Goal: Task Accomplishment & Management: Manage account settings

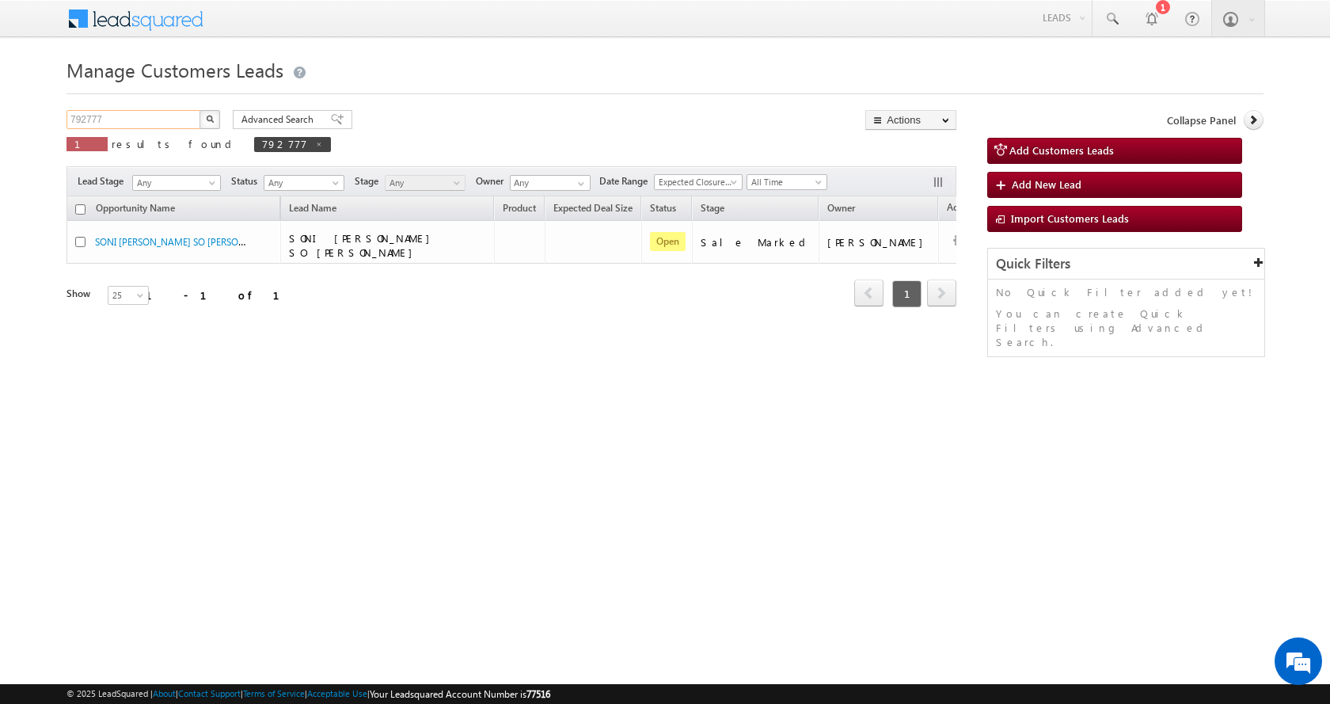
click at [85, 120] on input "792777" at bounding box center [133, 119] width 135 height 19
paste input "6836"
type input "796836"
click at [199, 110] on button "button" at bounding box center [209, 119] width 21 height 19
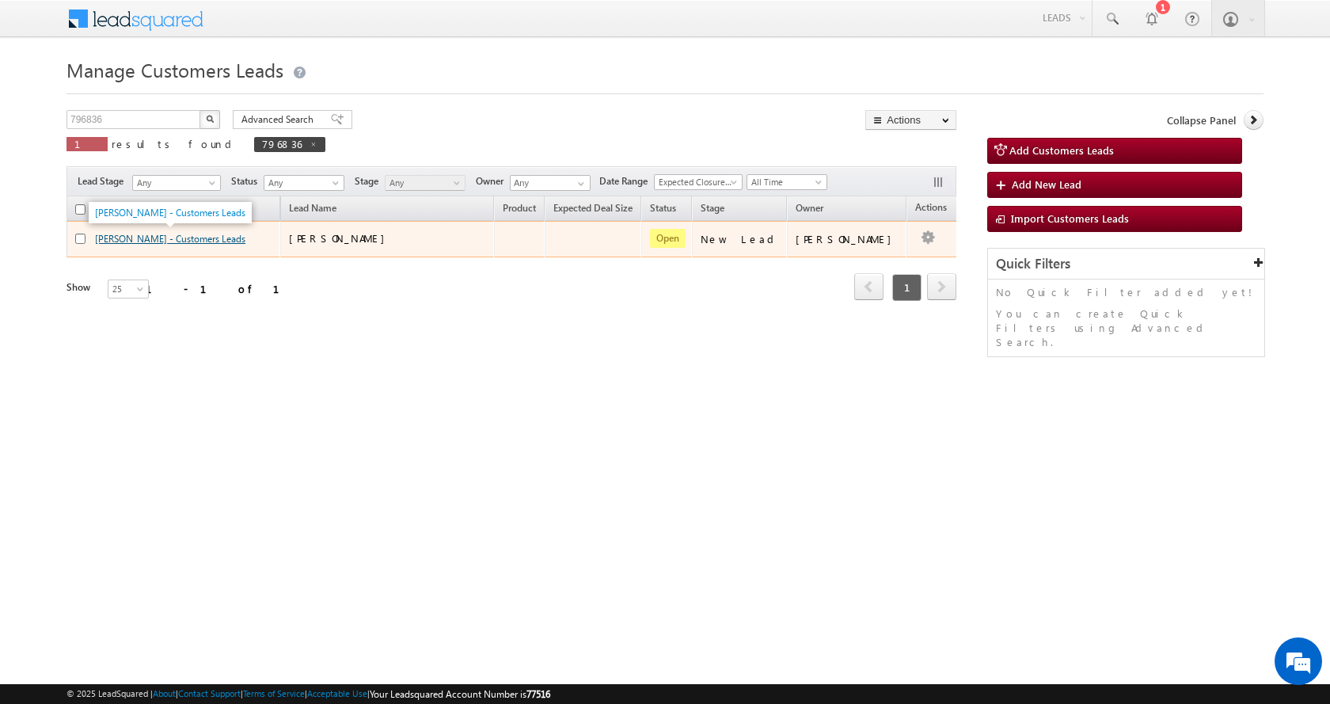
click at [146, 241] on link "KAMLAKAR SINGH - Customers Leads" at bounding box center [170, 239] width 150 height 12
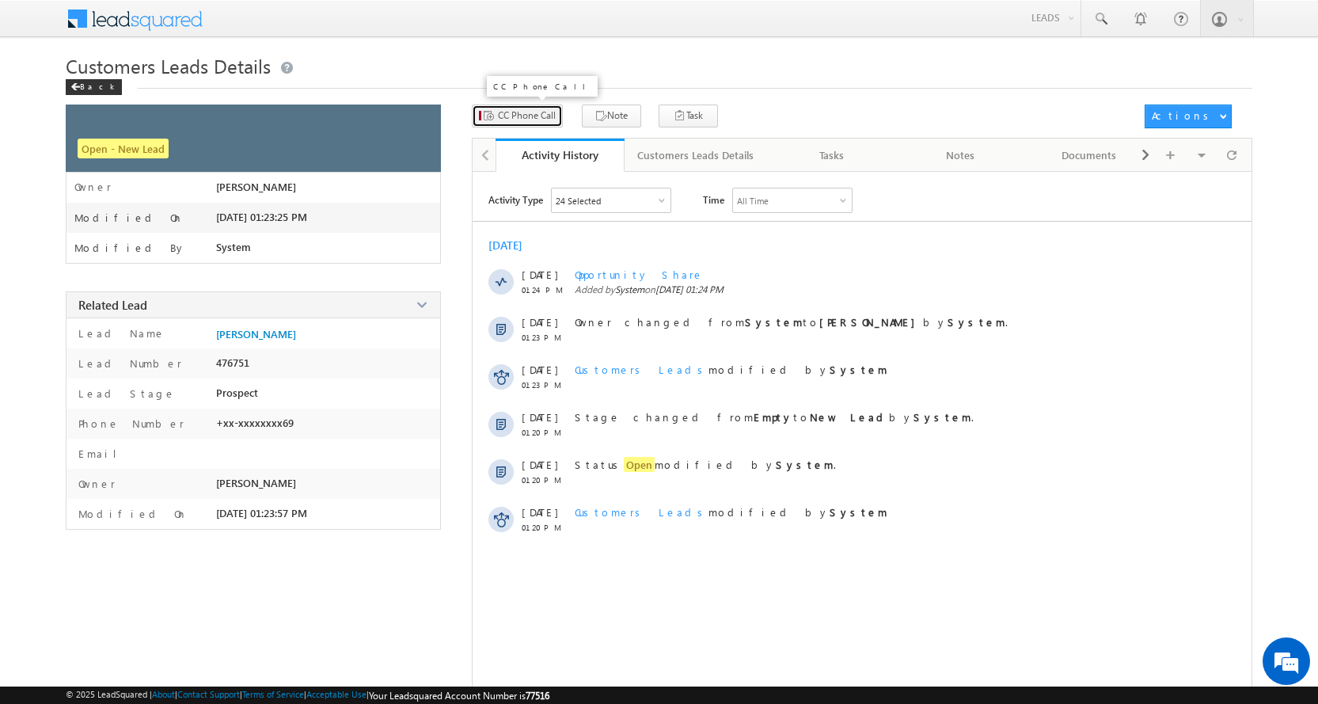
click at [498, 120] on span "CC Phone Call" at bounding box center [527, 115] width 58 height 14
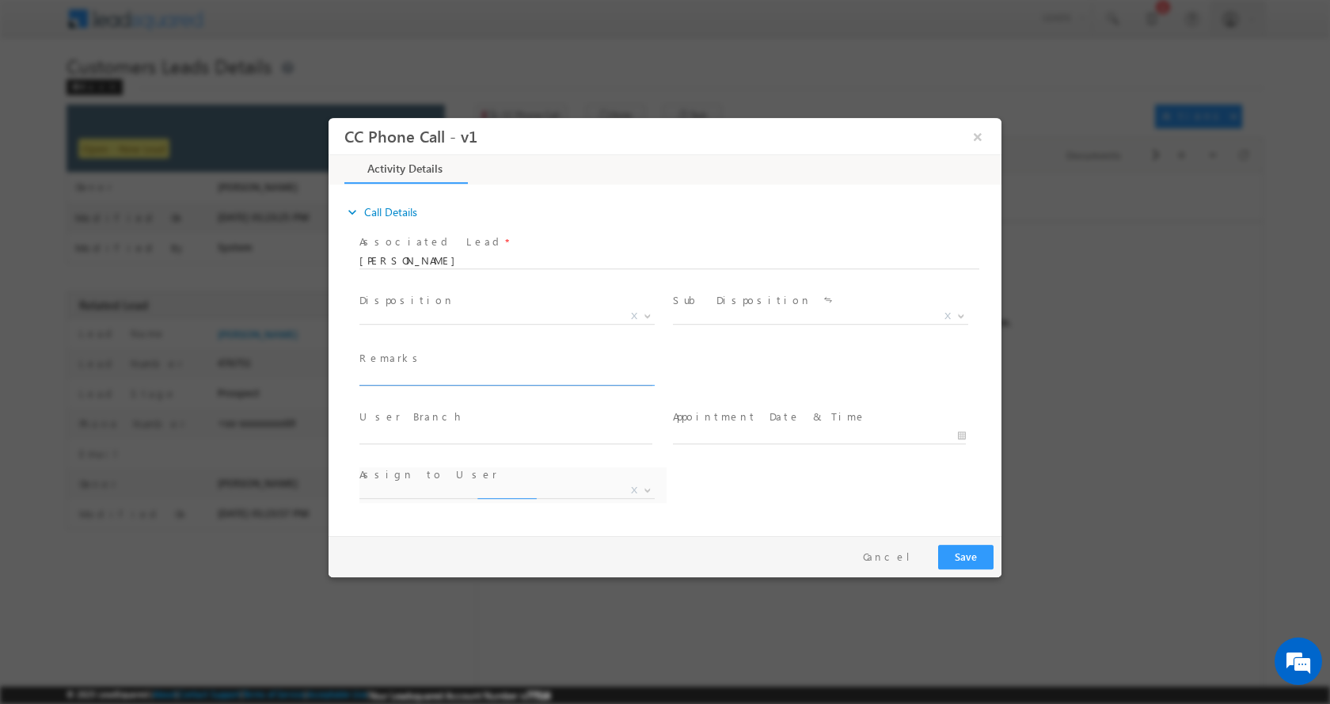
click at [413, 380] on input "text" at bounding box center [505, 377] width 293 height 16
select select "abhishek.sengar@sgrlimited.in"
type input "KAMLAKAR SINGH-9981339969HOME CONSTRUCTION+LOAN-25L-REG-PV-GDA-PV-70 L-BUSINESS…"
click at [647, 314] on b at bounding box center [647, 315] width 9 height 6
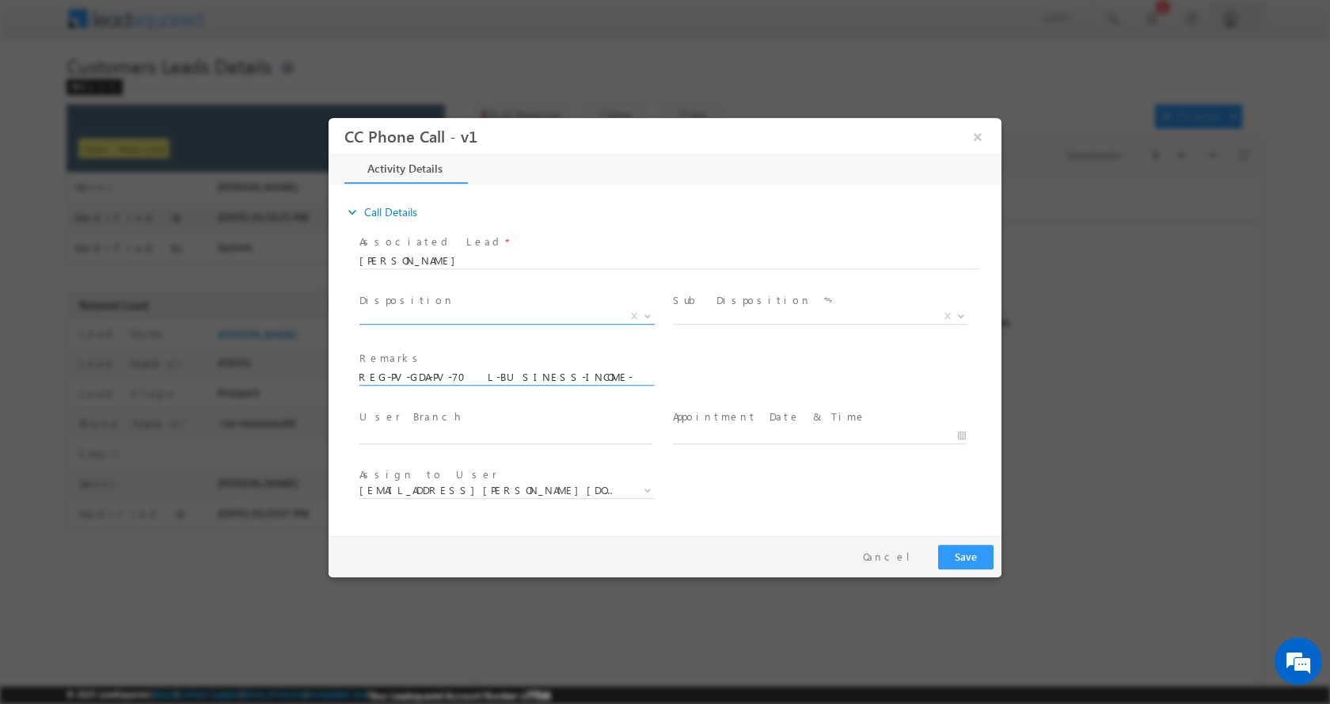
scroll to position [0, 0]
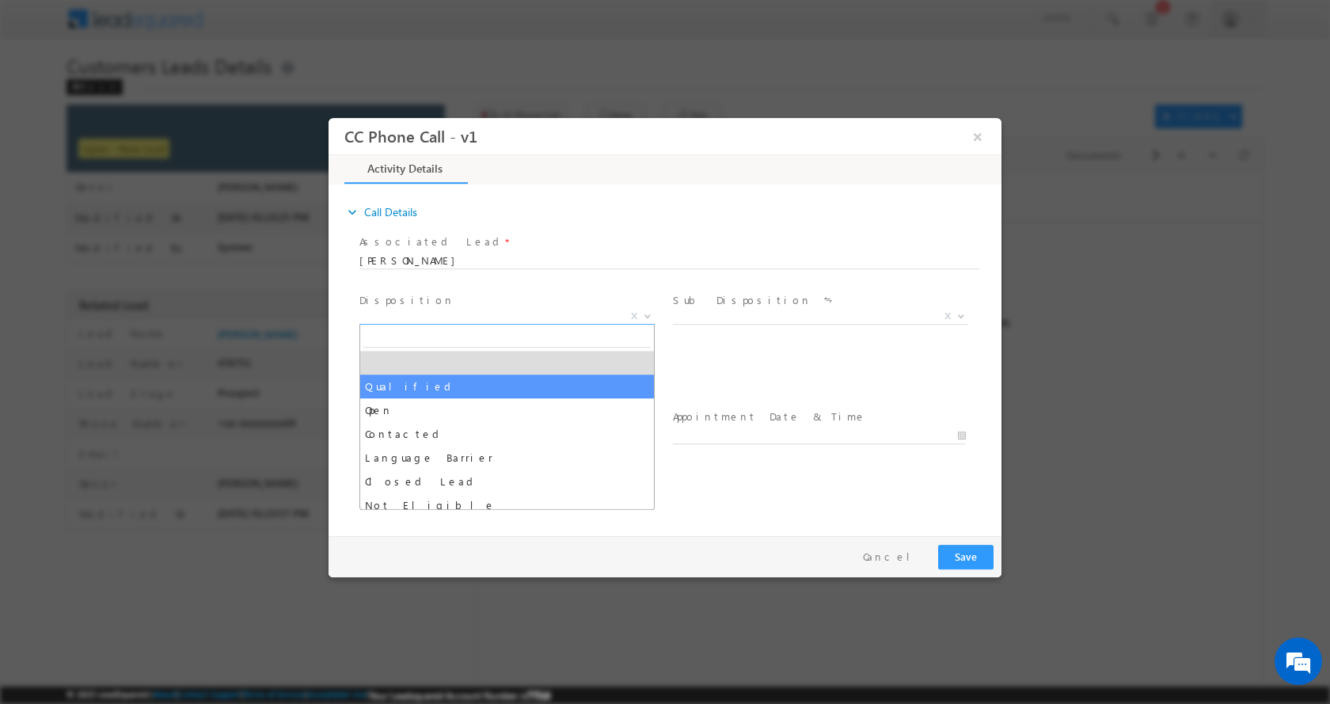
select select "Qualified"
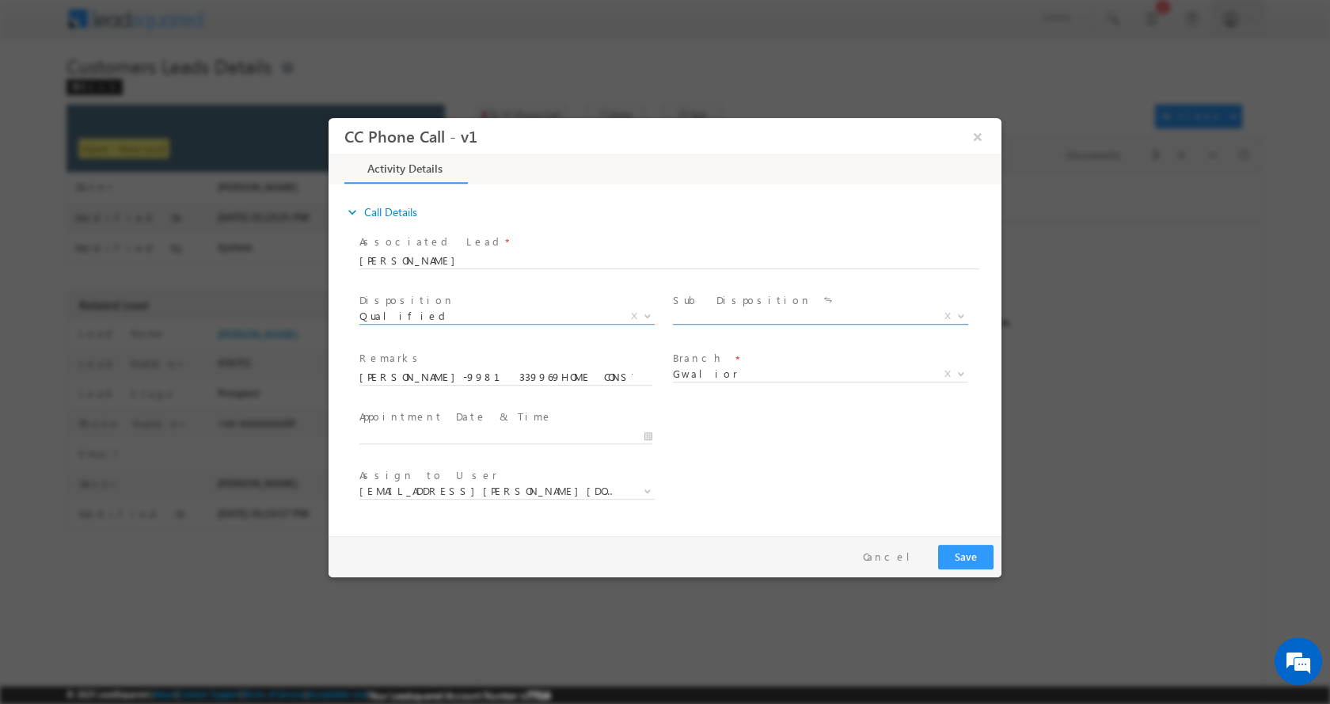
click at [954, 312] on span at bounding box center [959, 315] width 16 height 21
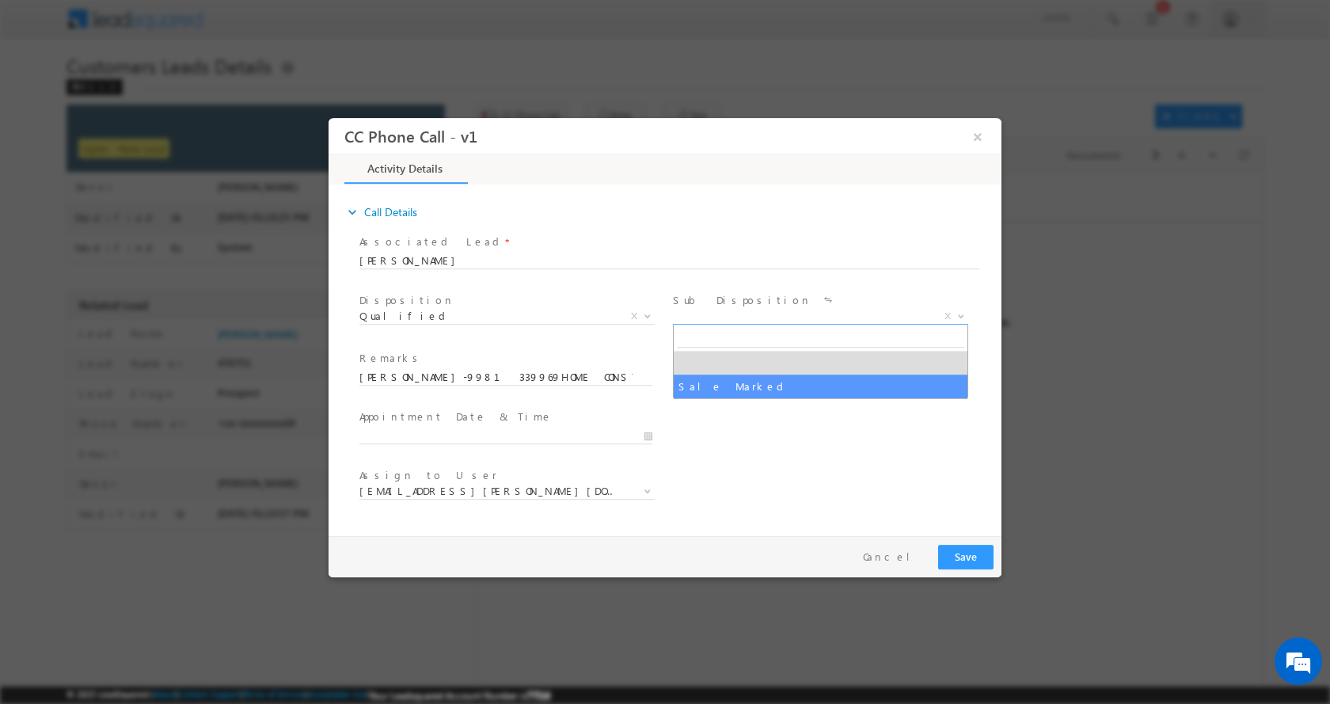
select select "Sale Marked"
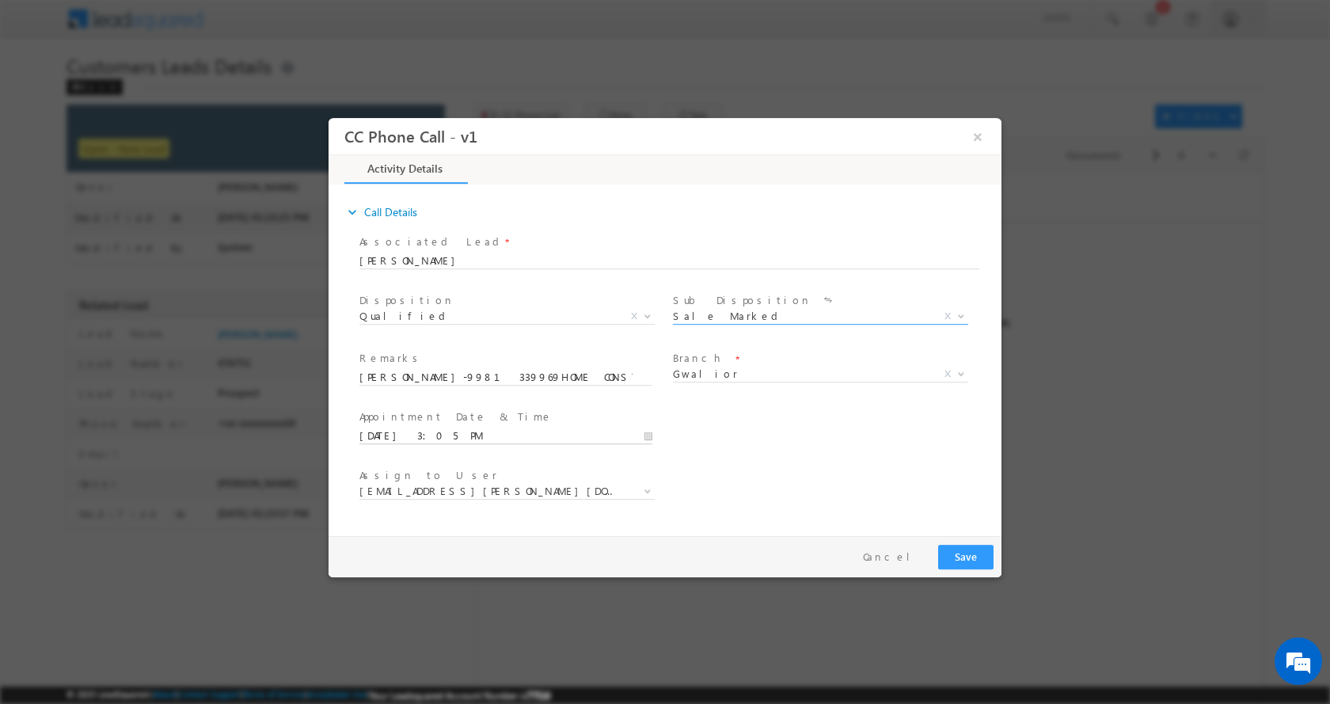
click at [647, 433] on input "08/26/2025 3:05 PM" at bounding box center [505, 435] width 293 height 16
type input "08/27/2025 2:05 PM"
type input "02"
click at [419, 419] on span at bounding box center [419, 421] width 11 height 12
type input "08/27/2025 1:05 PM"
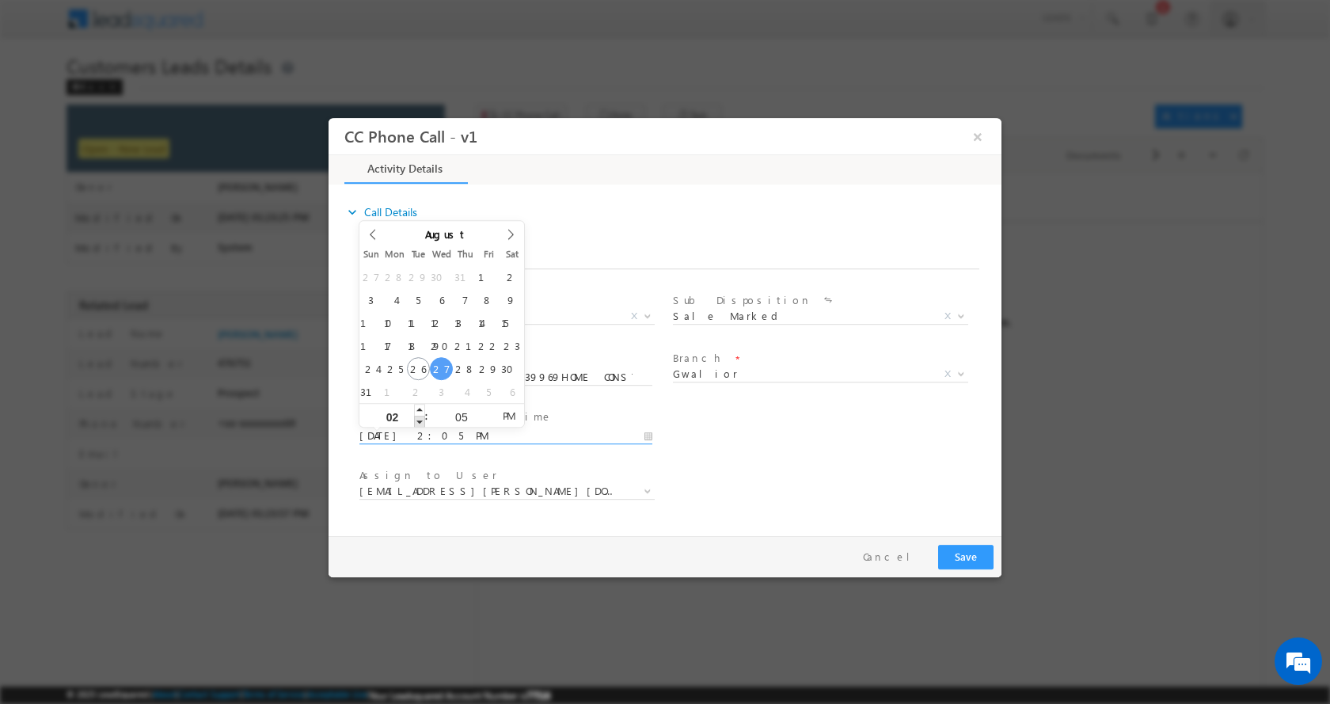
type input "01"
click at [419, 419] on span at bounding box center [419, 421] width 11 height 12
type input "08/27/2025 12:05 PM"
type input "12"
click at [419, 419] on span at bounding box center [419, 421] width 11 height 12
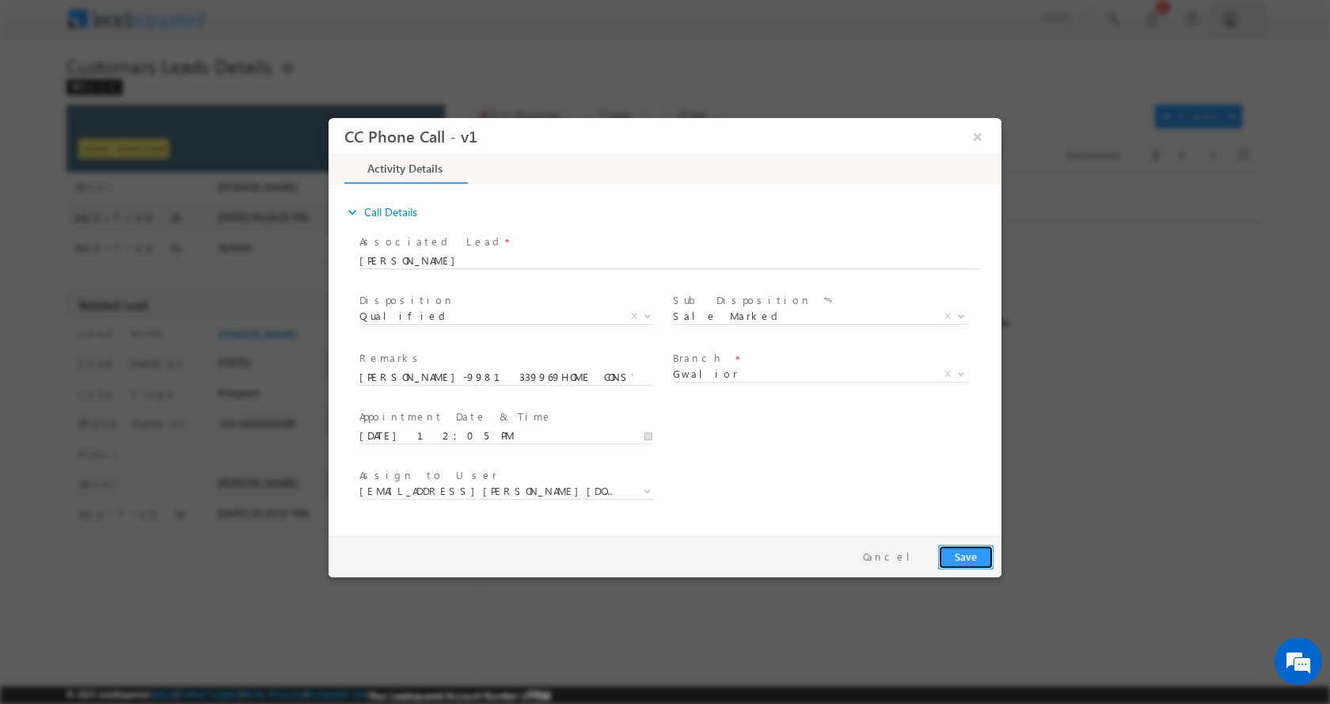
click at [963, 551] on button "Save" at bounding box center [965, 556] width 55 height 25
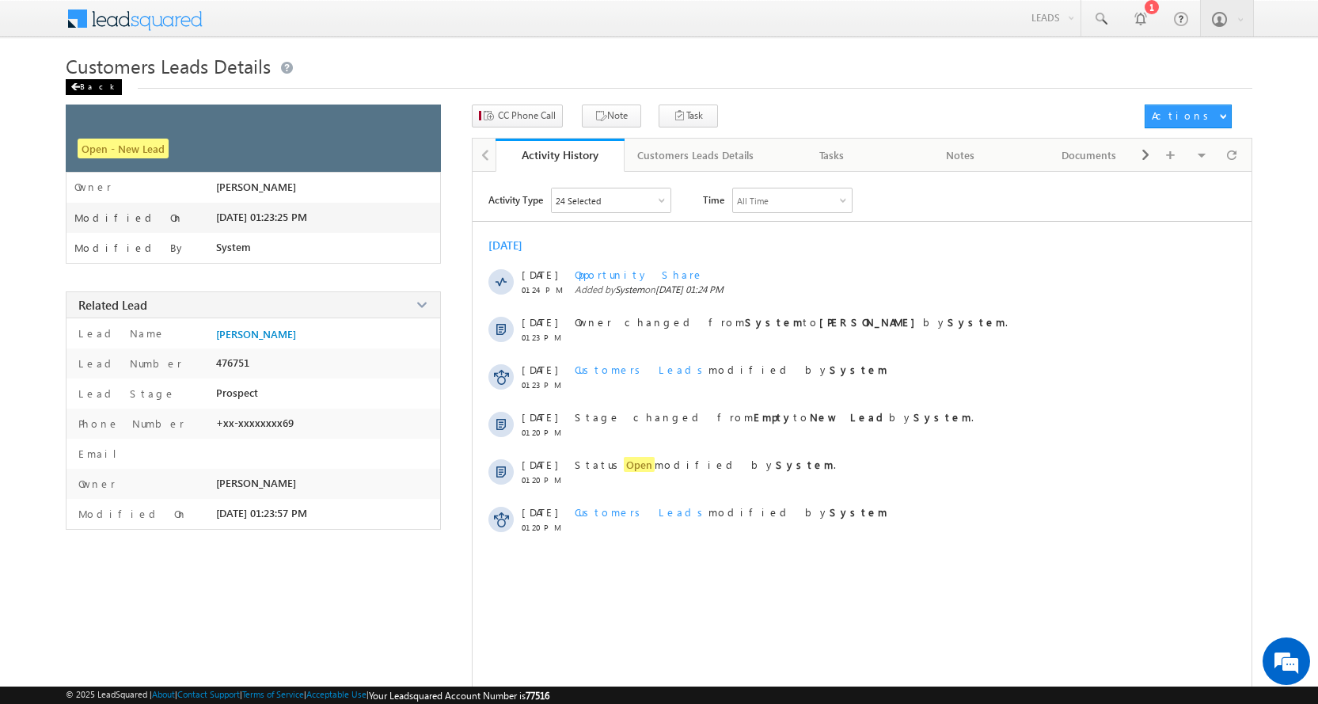
click at [82, 88] on div "Back" at bounding box center [94, 87] width 56 height 16
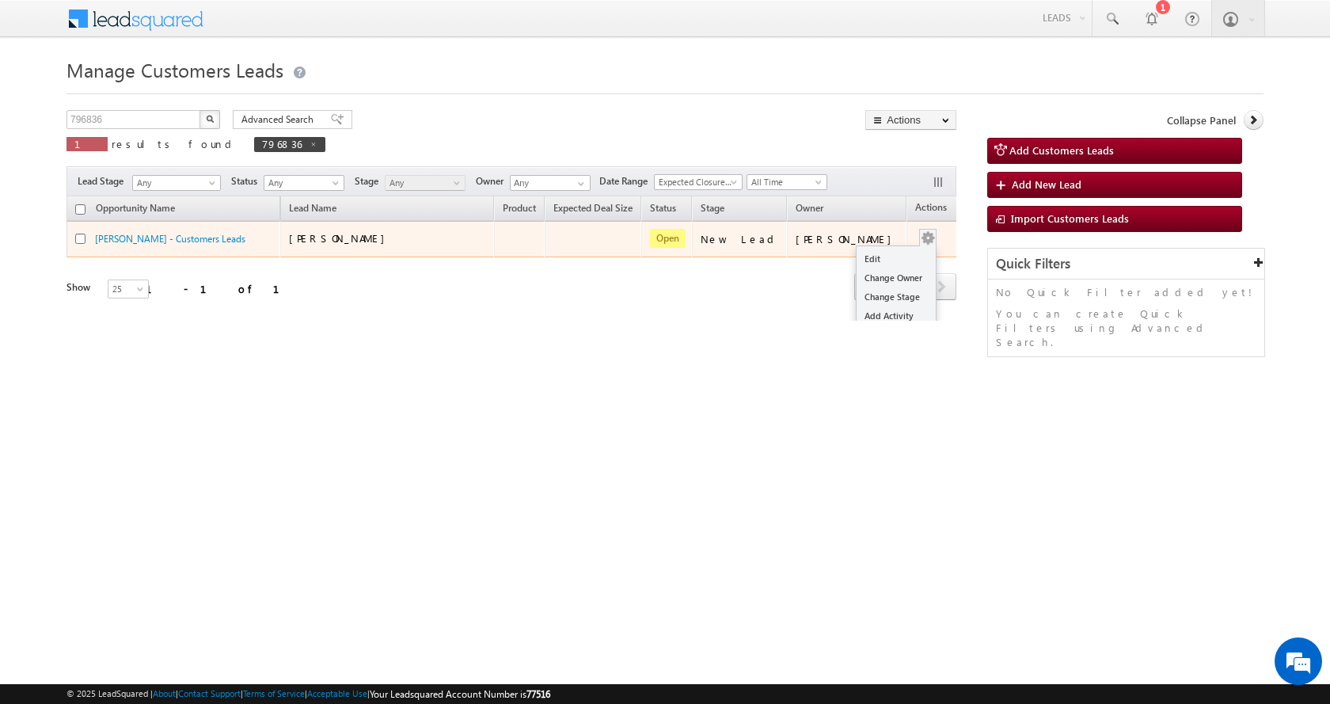
click at [920, 236] on button "button" at bounding box center [928, 238] width 16 height 16
click at [865, 254] on link "Edit" at bounding box center [895, 258] width 79 height 19
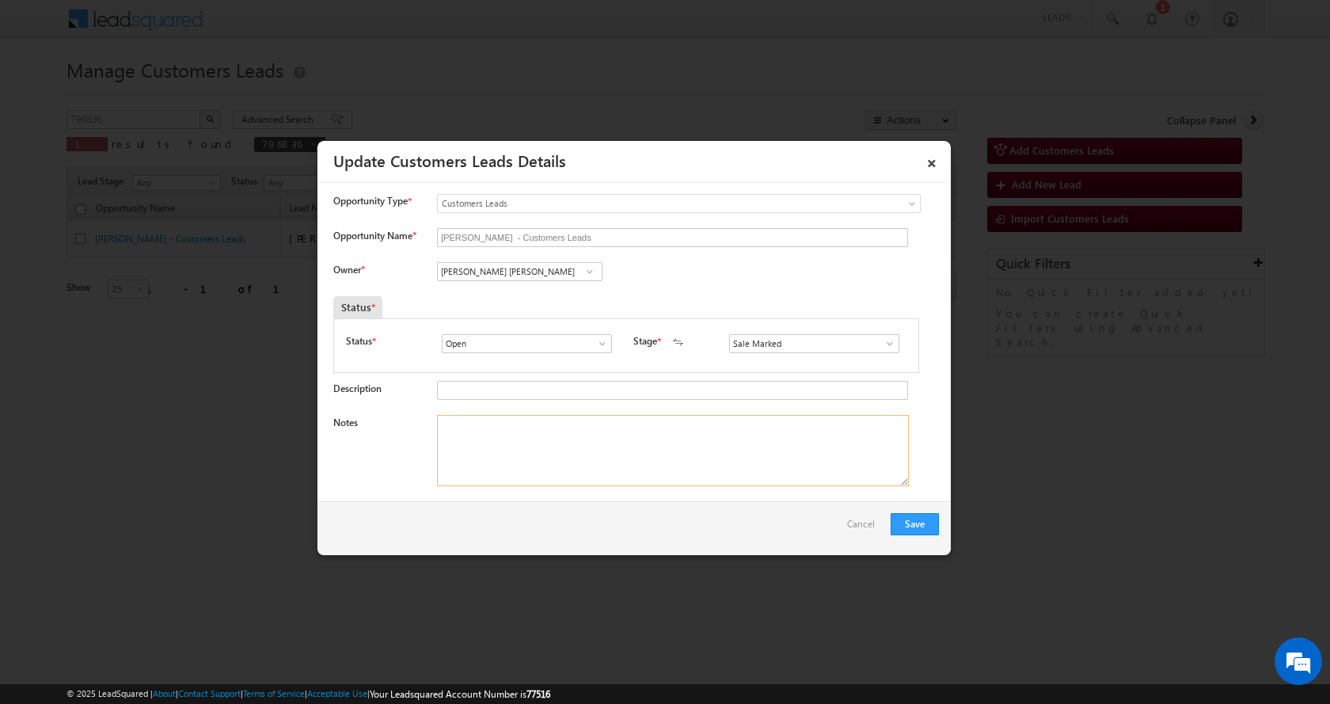
click at [521, 440] on textarea "Notes" at bounding box center [673, 450] width 472 height 71
paste textarea "KAMLAKAR SINGH-9981339969HOME CONSTRUCTION+LOAN-25L-REG-PV-GDA-PV-70 L-BUSINESS…"
type textarea "KAMLAKAR SINGH-9981339969HOME CONSTRUCTION+LOAN-25L-REG-PV-GDA-PV-70 L-BUSINESS…"
click at [473, 278] on input "Abhishek singh sengar" at bounding box center [519, 271] width 165 height 19
paste input "Vishal Golpade"
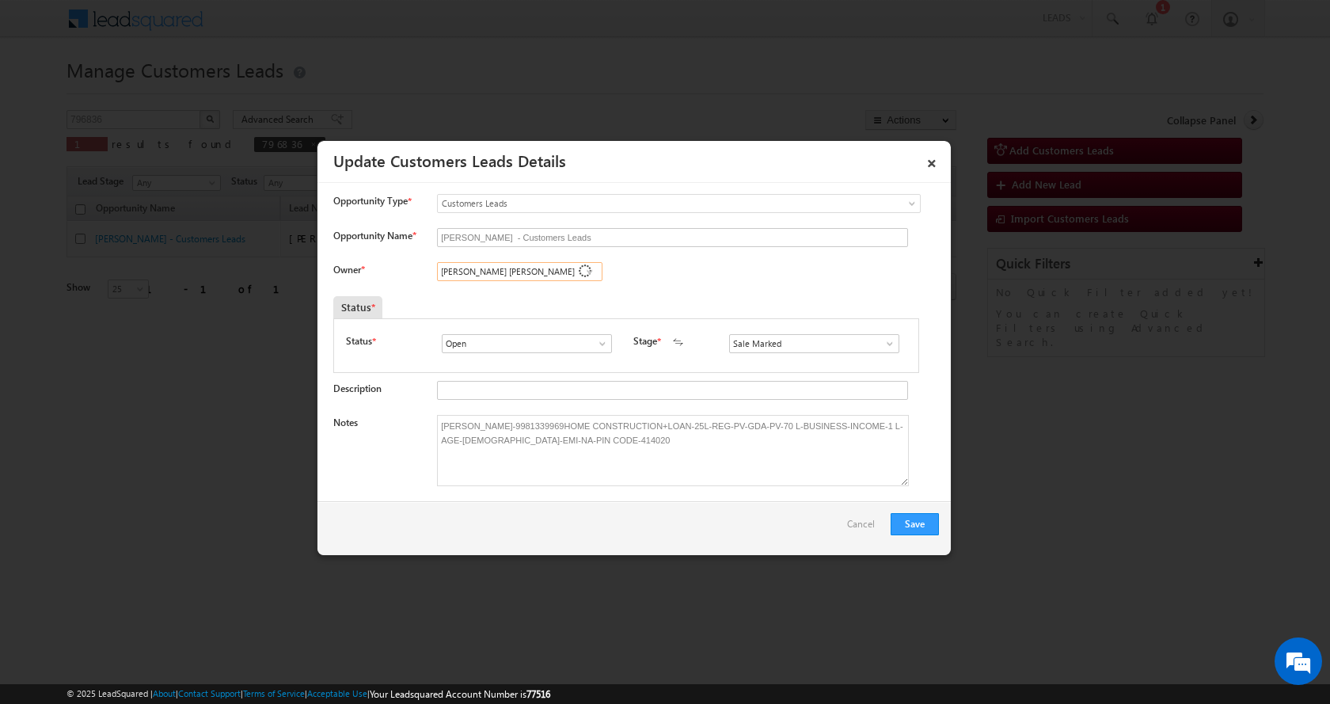
type input "Vishal Golpade"
click at [514, 273] on input "Vishal Golpade" at bounding box center [519, 271] width 165 height 19
click at [476, 276] on input at bounding box center [519, 271] width 165 height 19
paste input "Vishal Golpade"
click at [515, 268] on input "Vishal Golpade" at bounding box center [519, 271] width 165 height 19
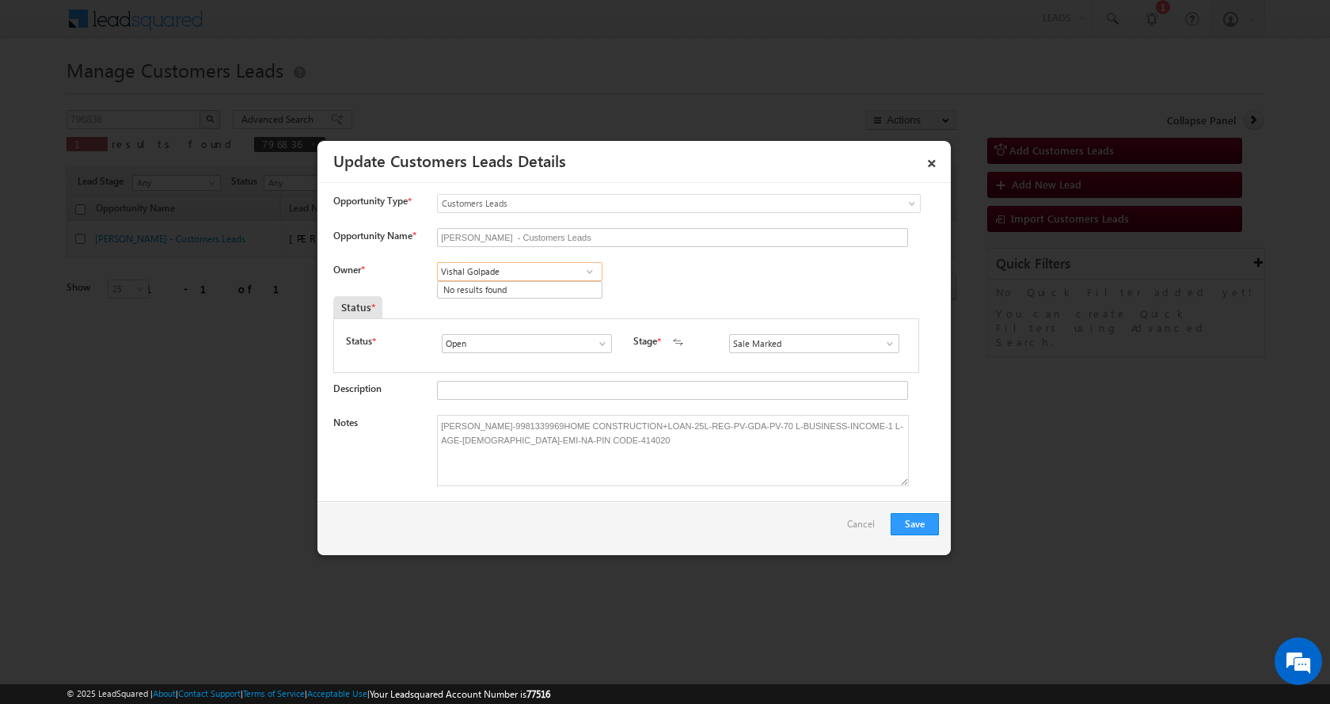
click at [516, 274] on input "Vishal Golpade" at bounding box center [519, 271] width 165 height 19
click at [532, 292] on link "Vishal Ghorpade vishal.g@sgrlimited.in" at bounding box center [519, 296] width 165 height 30
type input "[PERSON_NAME]"
click at [924, 518] on button "Save" at bounding box center [914, 524] width 48 height 22
